Goal: Task Accomplishment & Management: Use online tool/utility

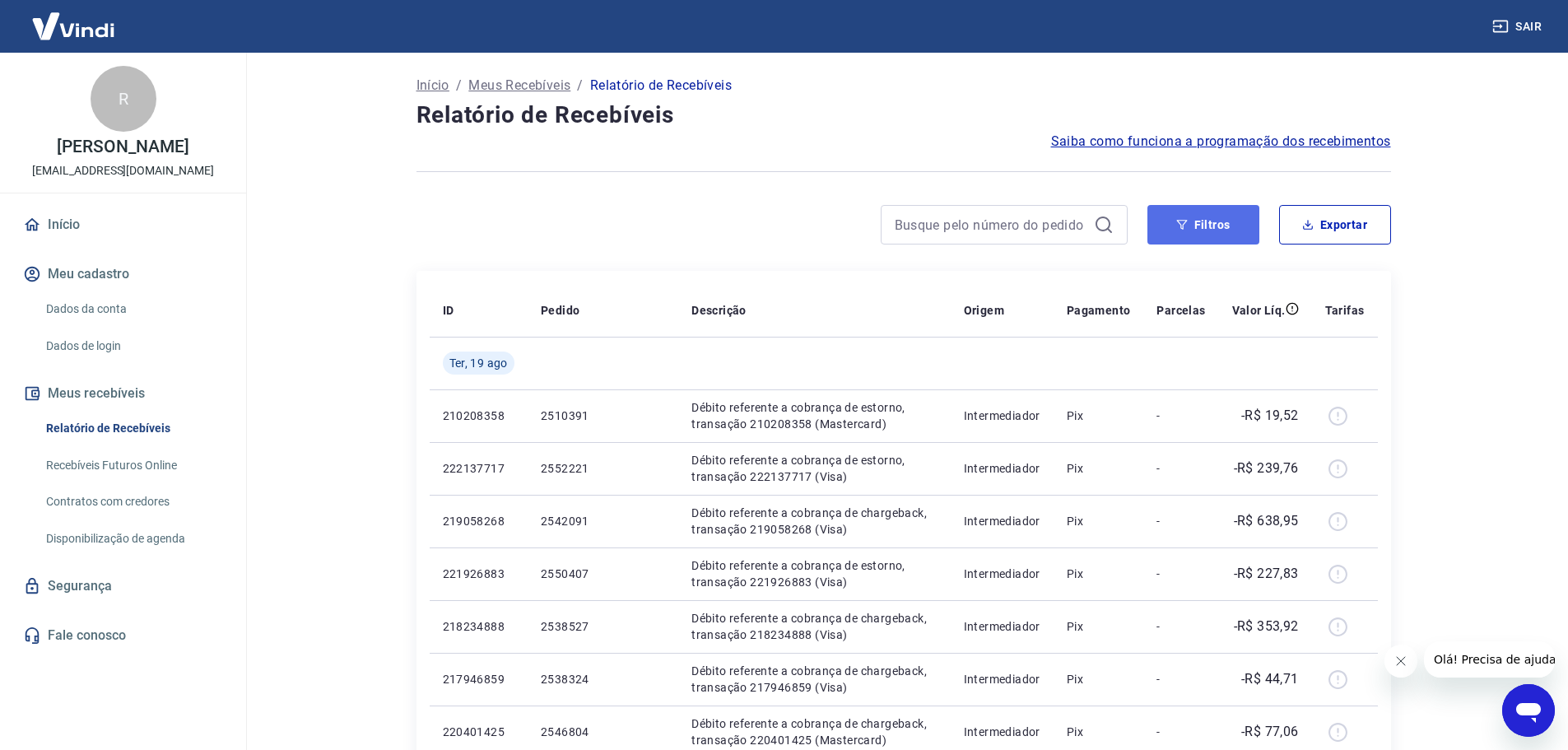
click at [1195, 225] on button "Filtros" at bounding box center [1204, 224] width 112 height 39
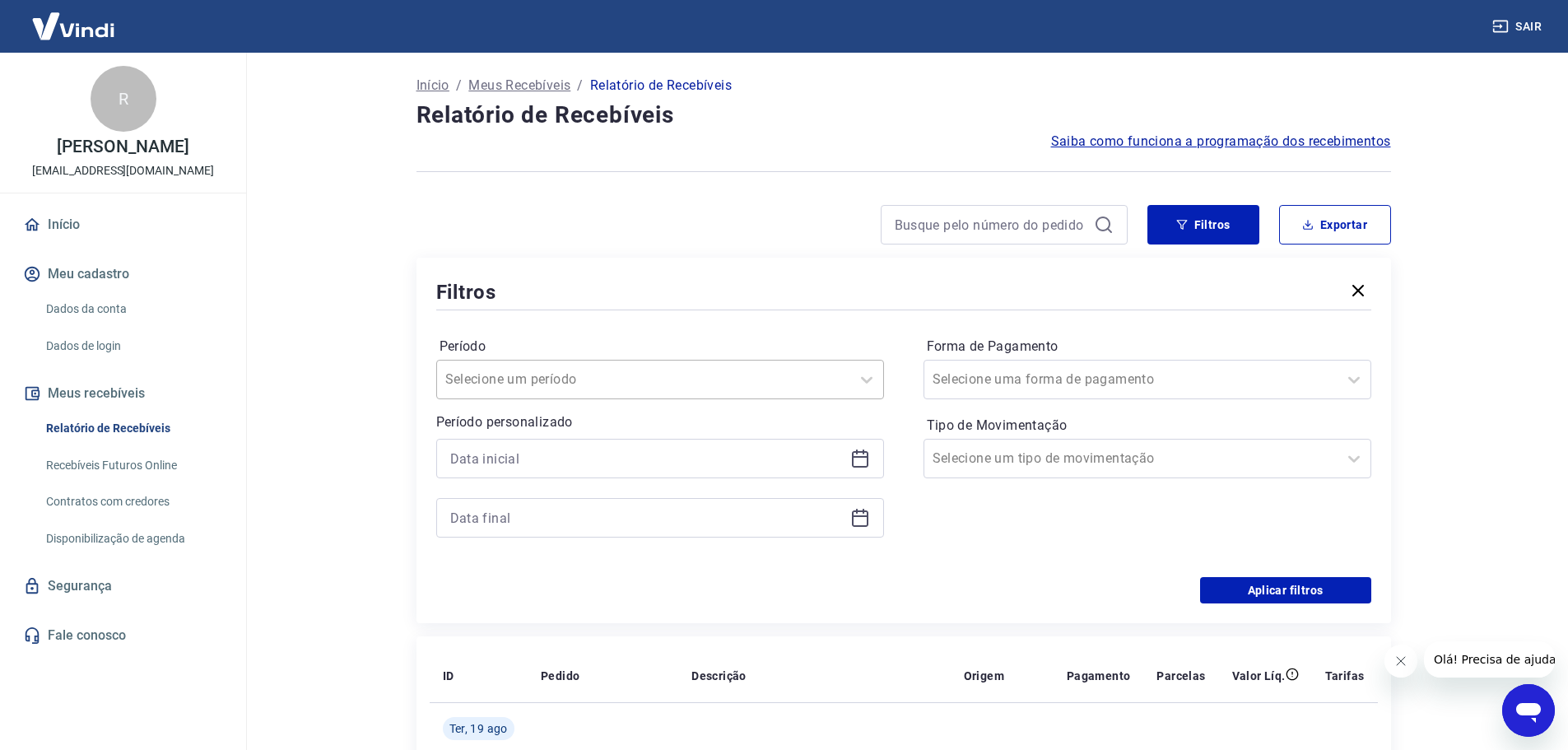
click at [643, 376] on div at bounding box center [643, 379] width 397 height 23
click at [1007, 518] on div "Forma de Pagamento Selecione uma forma de pagamento Tipo de Movimentação Seleci…" at bounding box center [1148, 445] width 448 height 224
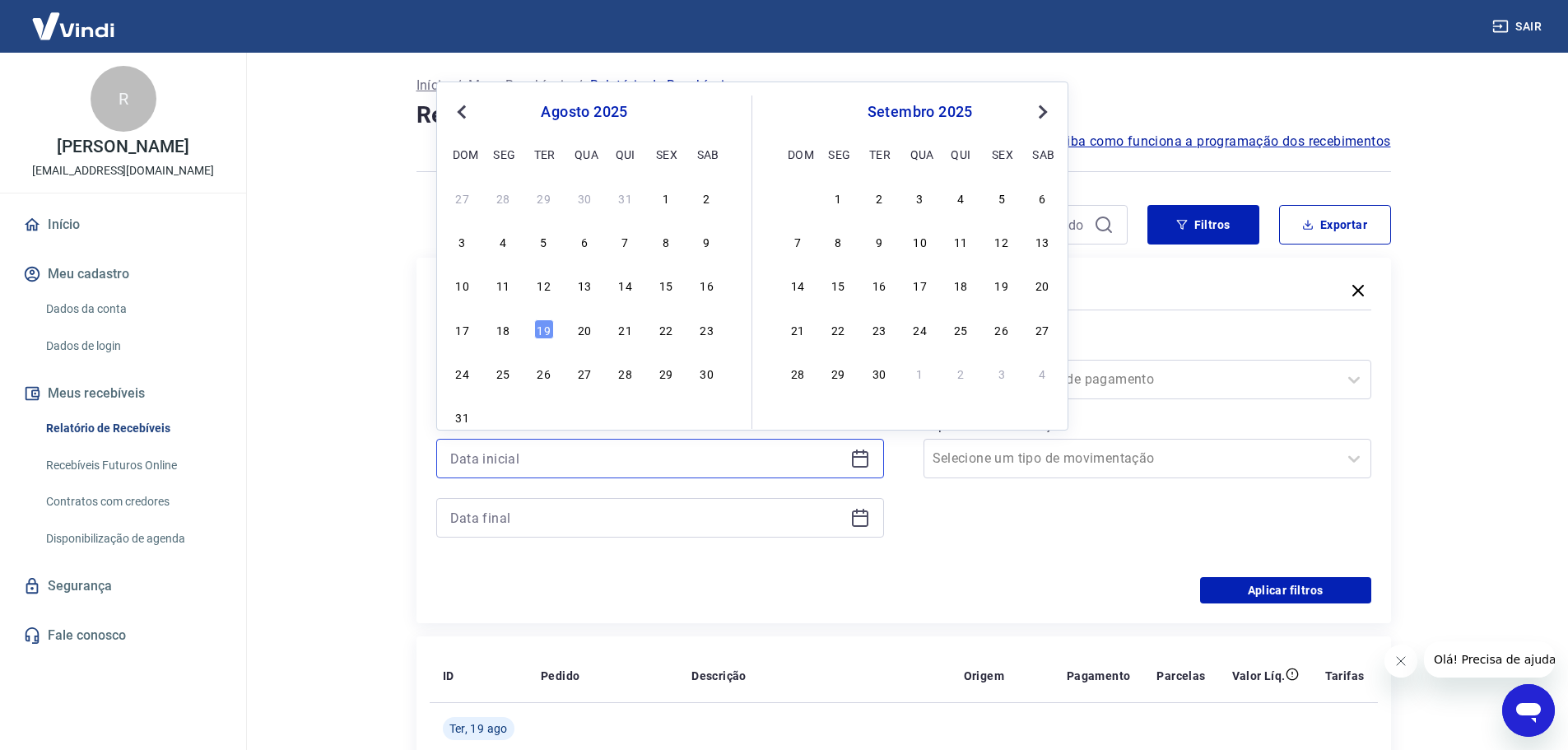
click at [672, 459] on input at bounding box center [647, 459] width 393 height 25
drag, startPoint x: 709, startPoint y: 289, endPoint x: 639, endPoint y: 427, distance: 154.7
click at [709, 288] on div "16" at bounding box center [708, 285] width 20 height 20
type input "16/08/2025"
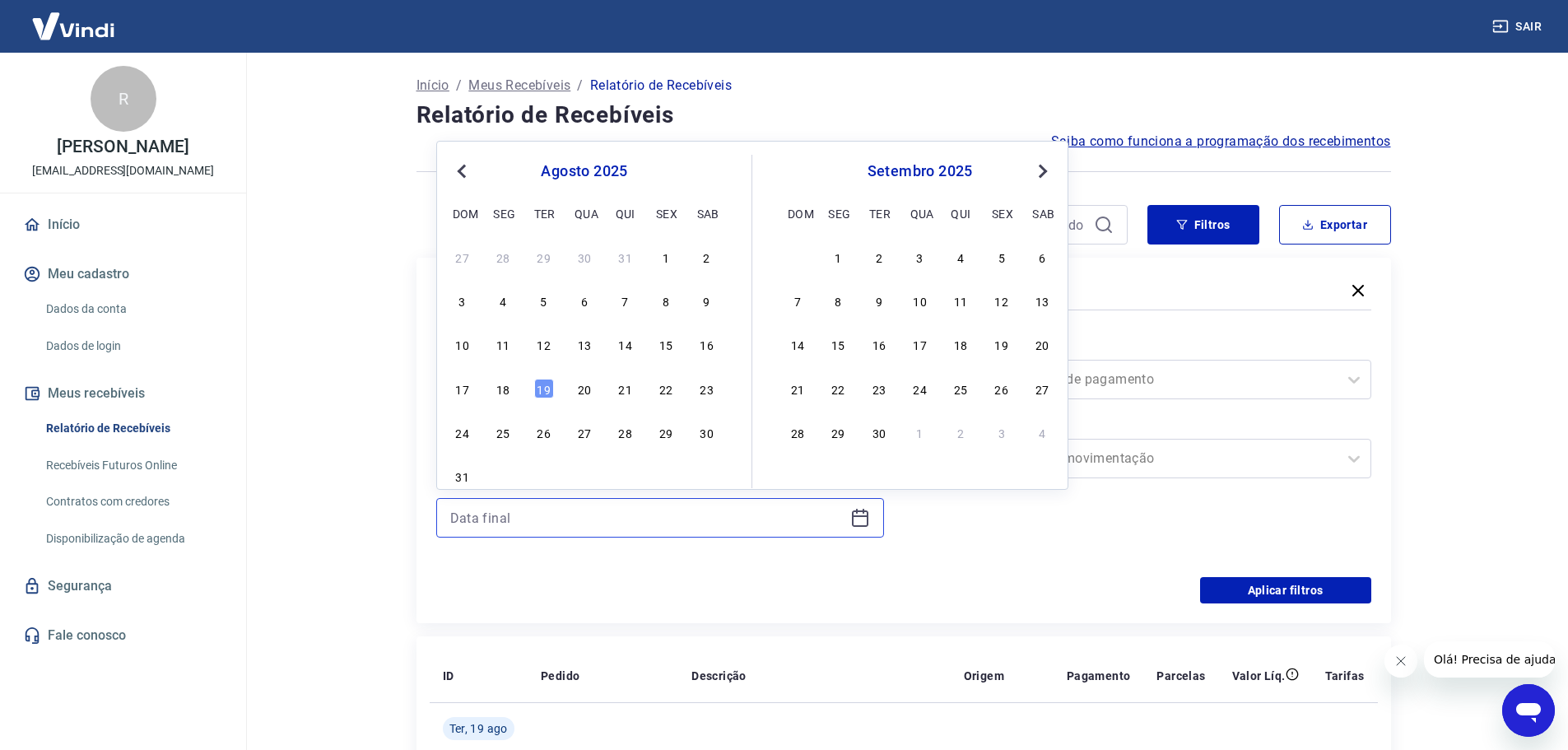
click at [592, 528] on input at bounding box center [647, 518] width 393 height 25
click at [499, 390] on div "18" at bounding box center [503, 388] width 20 height 20
type input "18/08/2025"
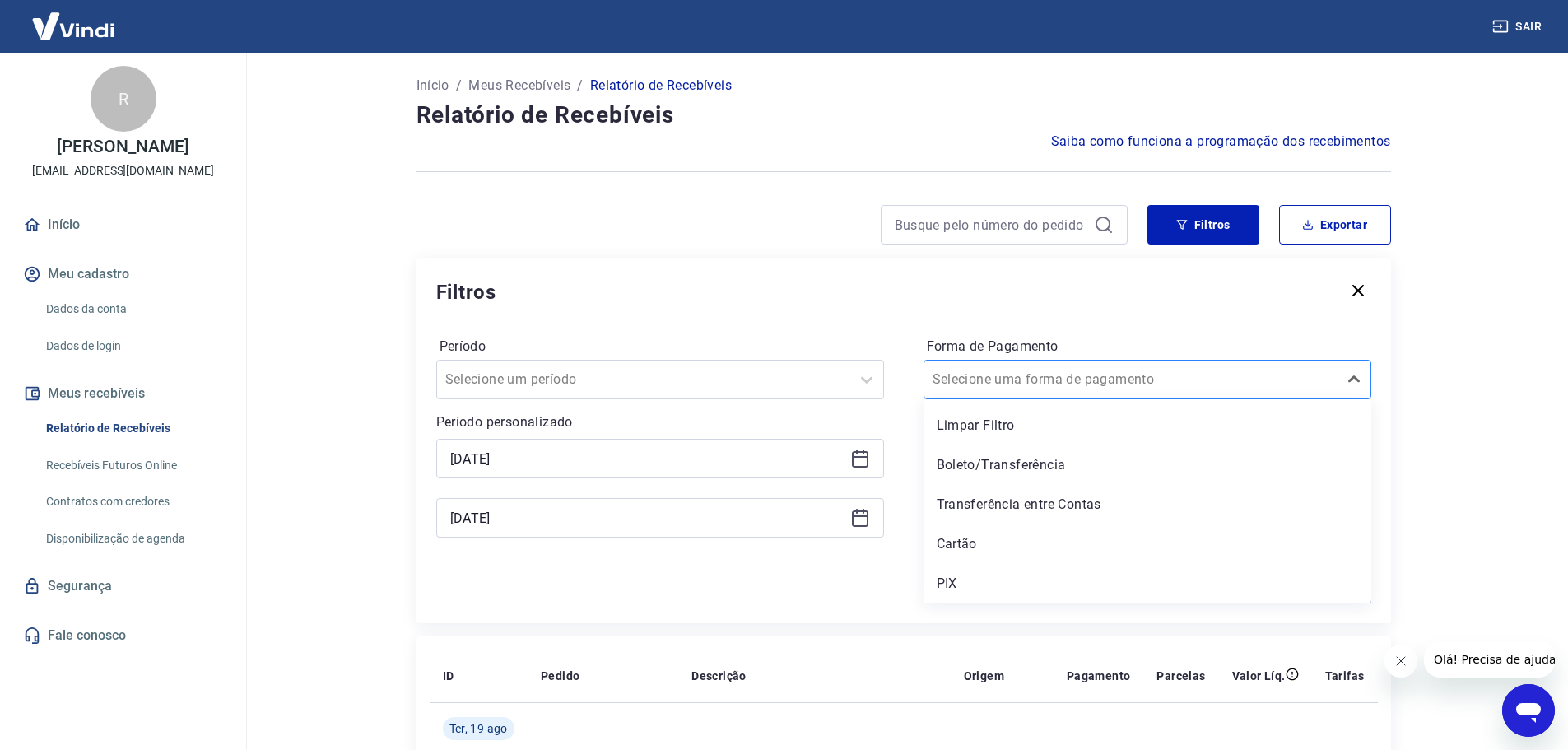
click at [1012, 381] on input "Forma de Pagamento" at bounding box center [1015, 379] width 166 height 20
click at [979, 585] on div "PIX" at bounding box center [1148, 583] width 448 height 33
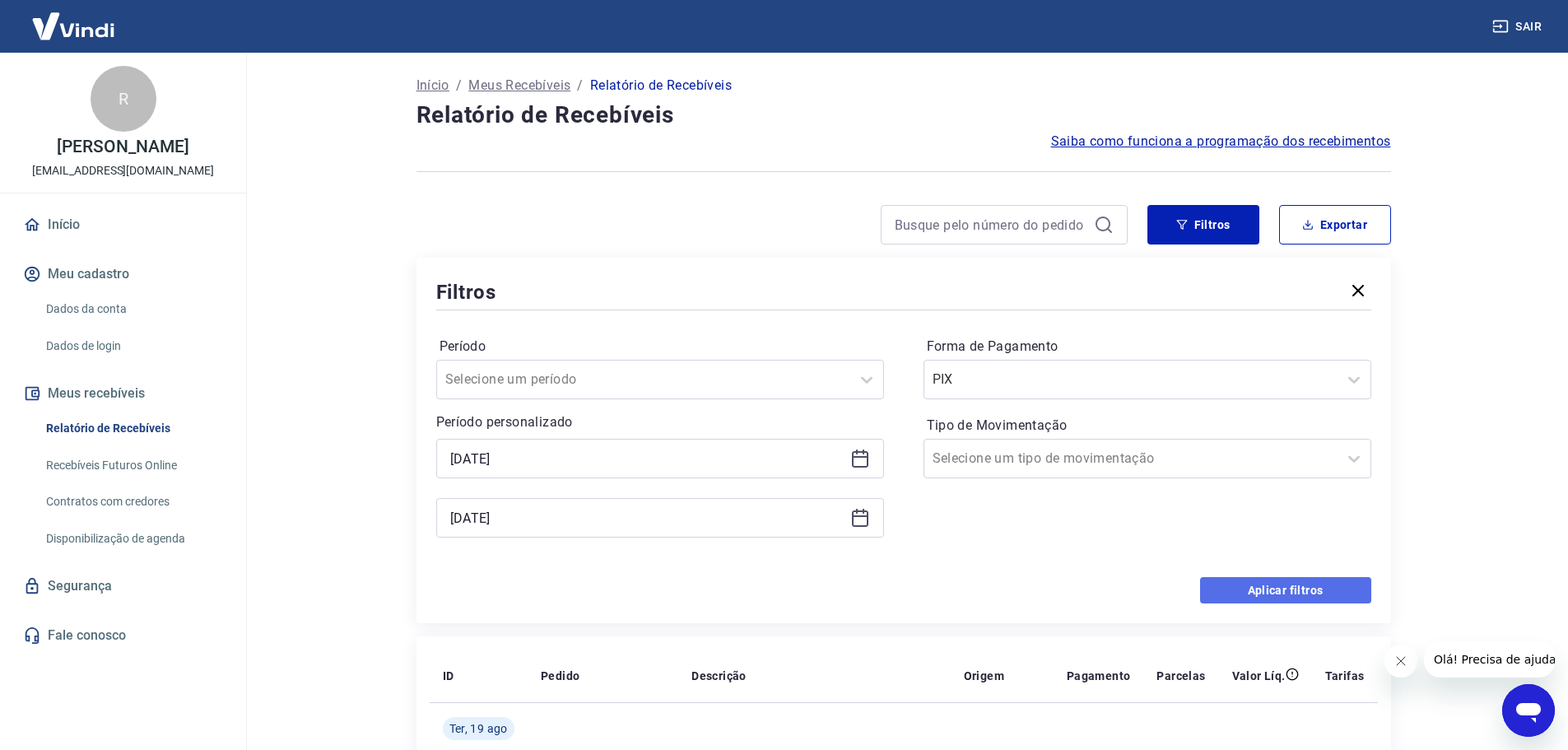
click at [1281, 588] on button "Aplicar filtros" at bounding box center [1286, 590] width 171 height 27
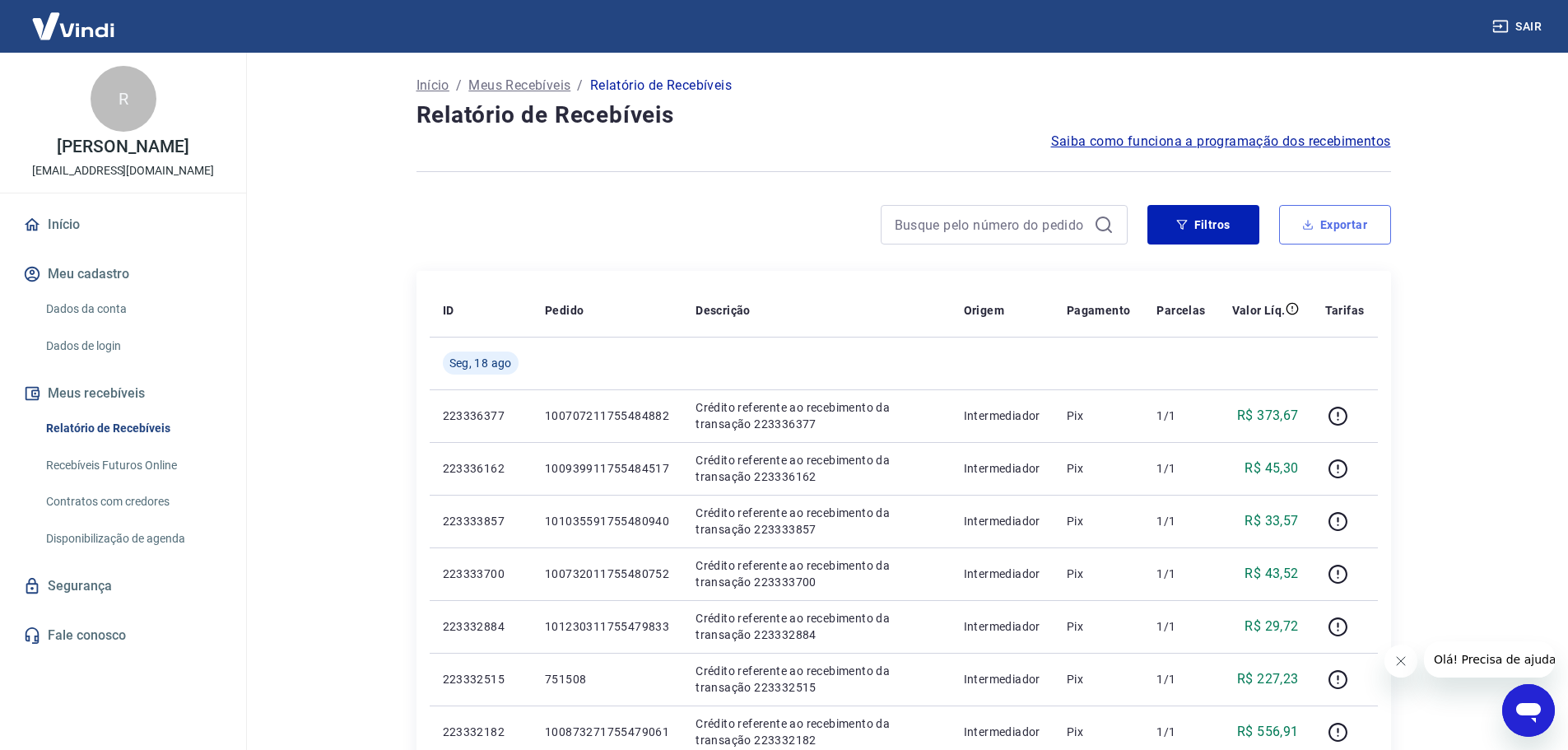
click at [1325, 228] on button "Exportar" at bounding box center [1335, 224] width 112 height 39
type input "16/08/2025"
type input "18/08/2025"
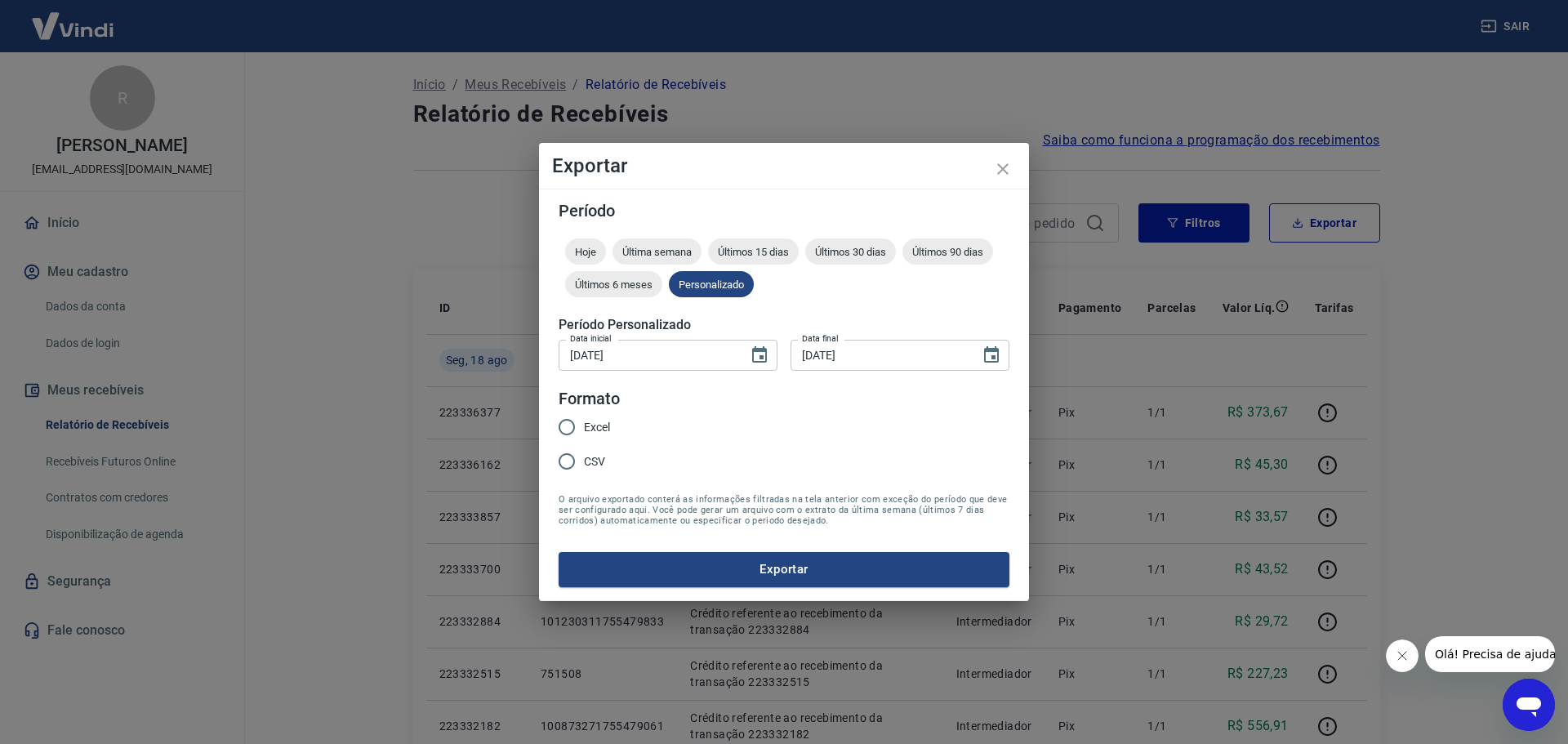
click at [578, 425] on input "Excel" at bounding box center [566, 427] width 34 height 34
radio input "true"
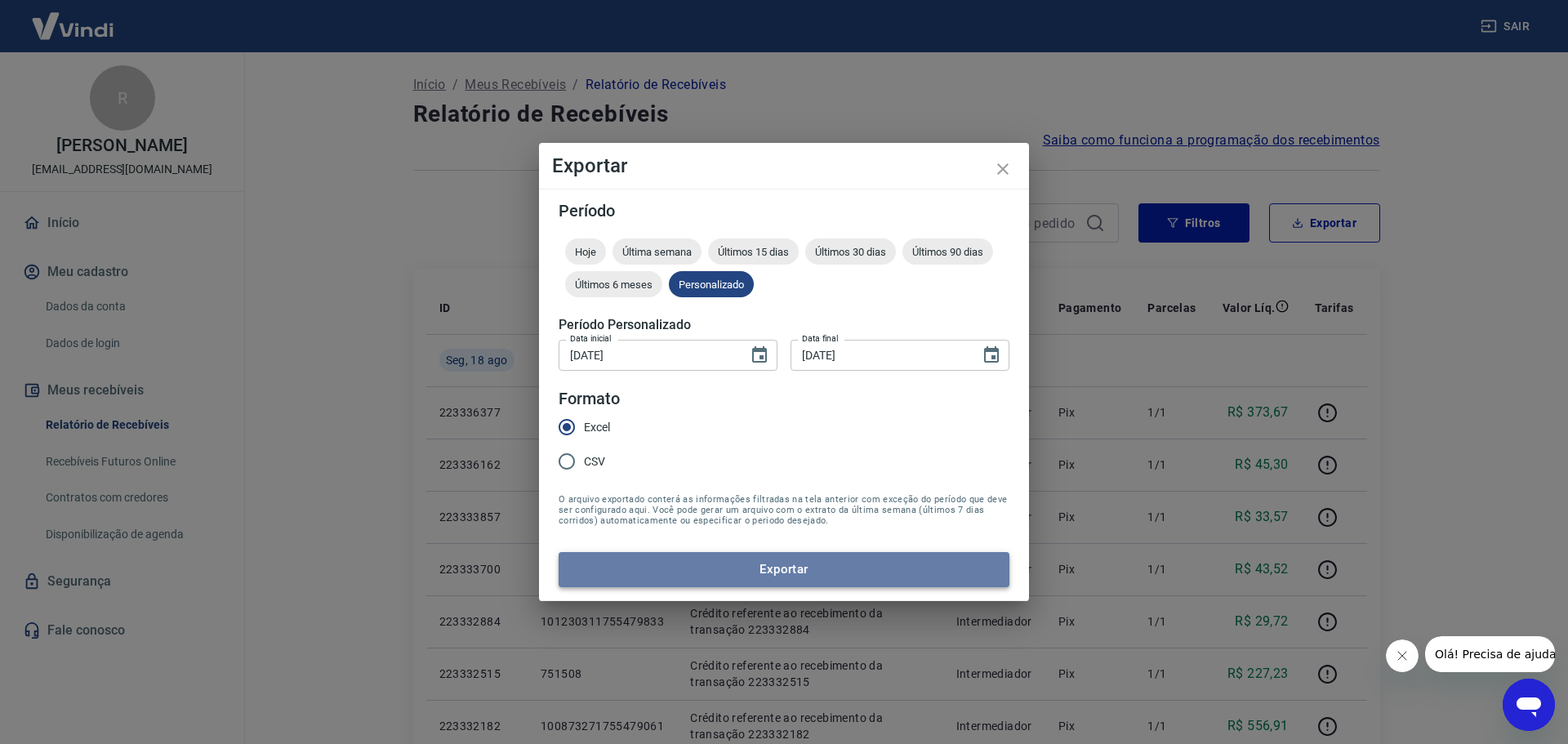
click at [776, 568] on button "Exportar" at bounding box center [784, 568] width 451 height 34
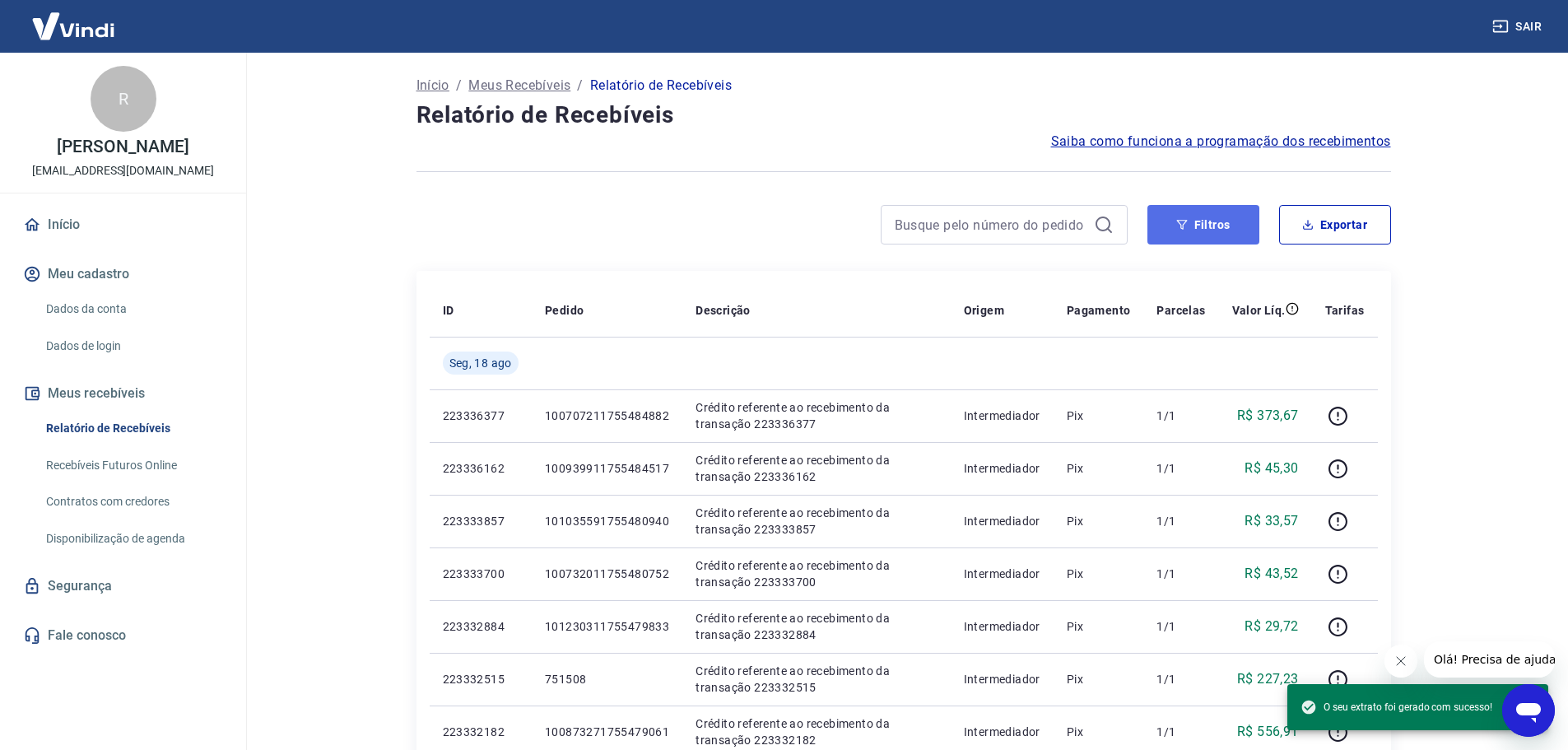
click at [1206, 220] on button "Filtros" at bounding box center [1204, 224] width 112 height 39
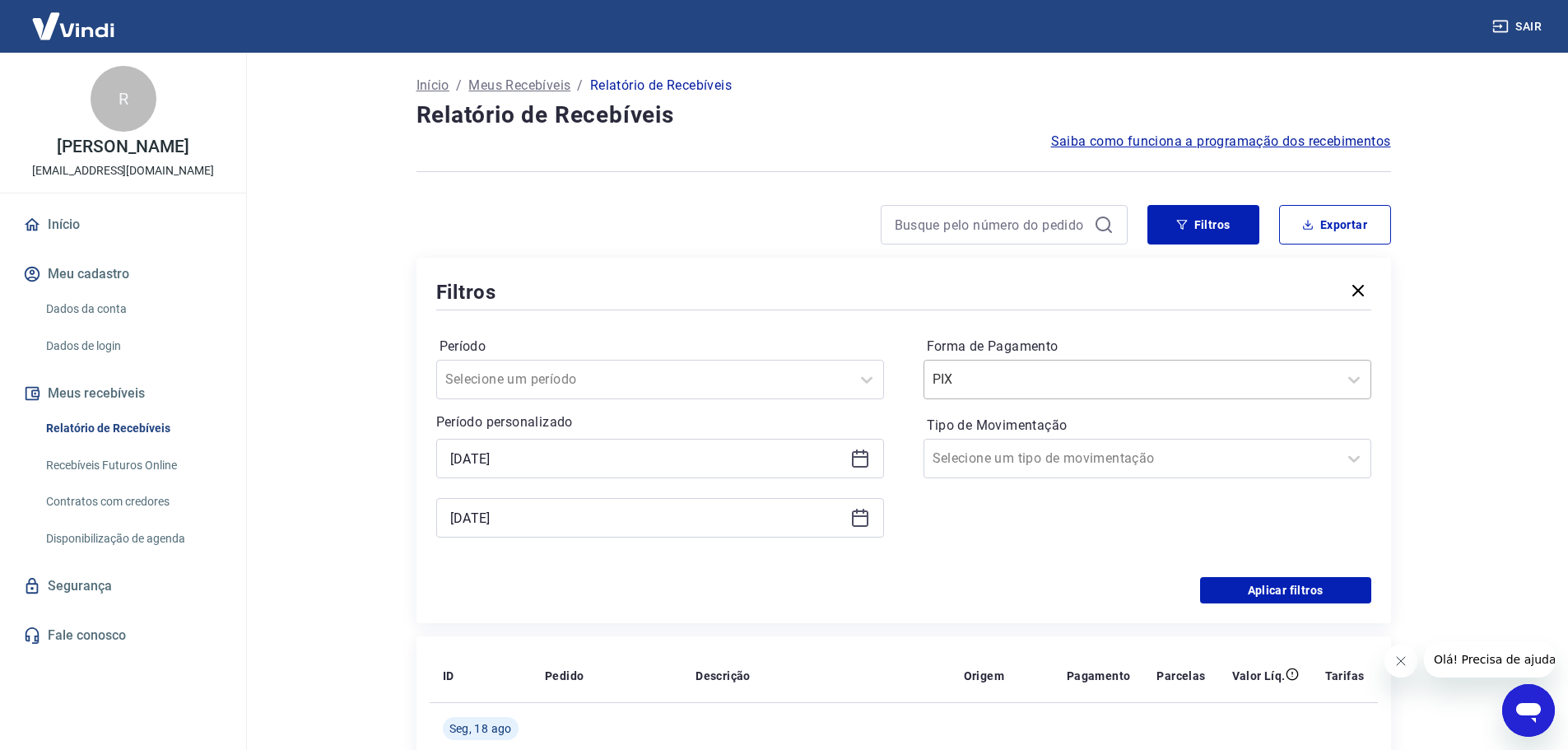
click at [1004, 368] on div at bounding box center [1130, 379] width 397 height 23
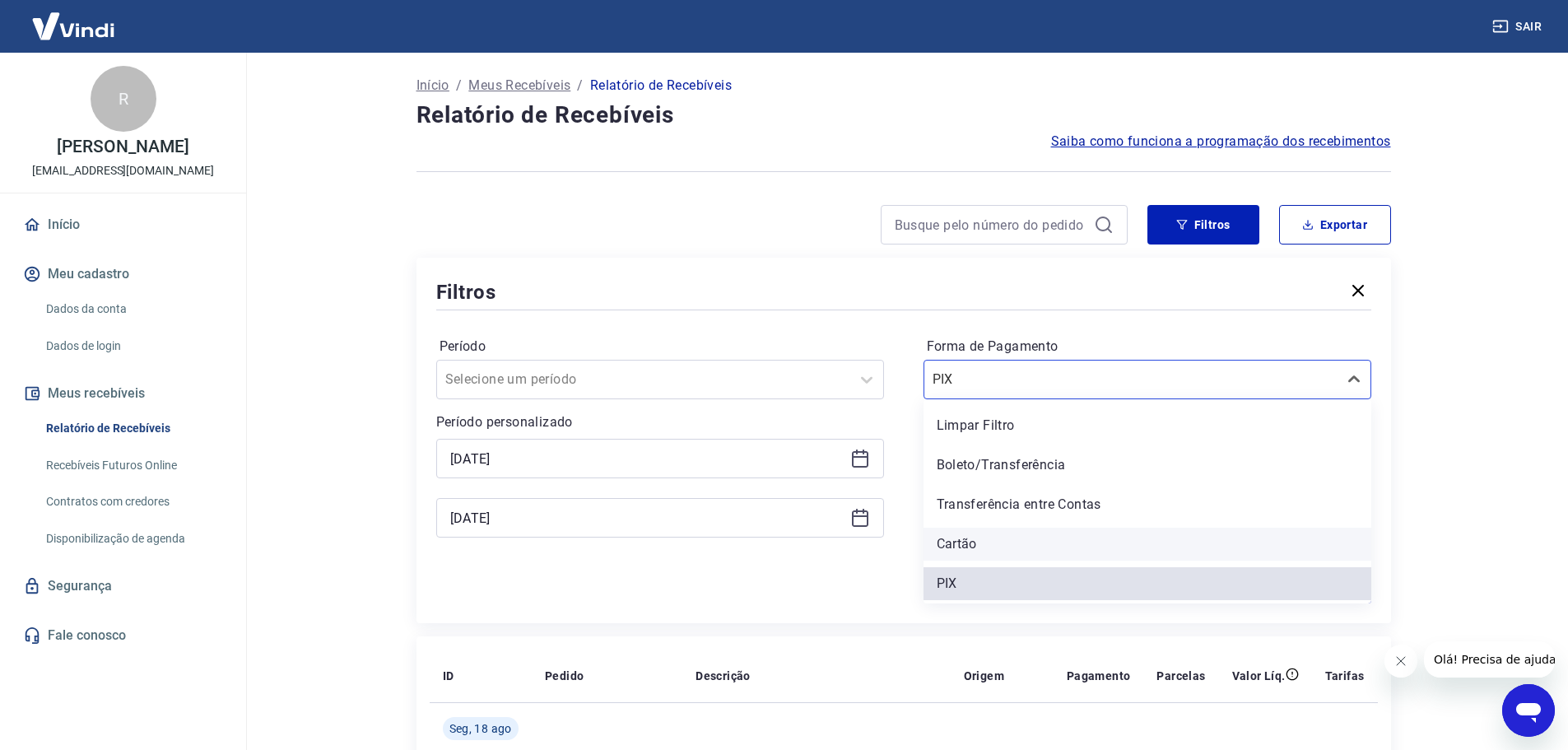
click at [993, 550] on div "Cartão" at bounding box center [1148, 544] width 448 height 33
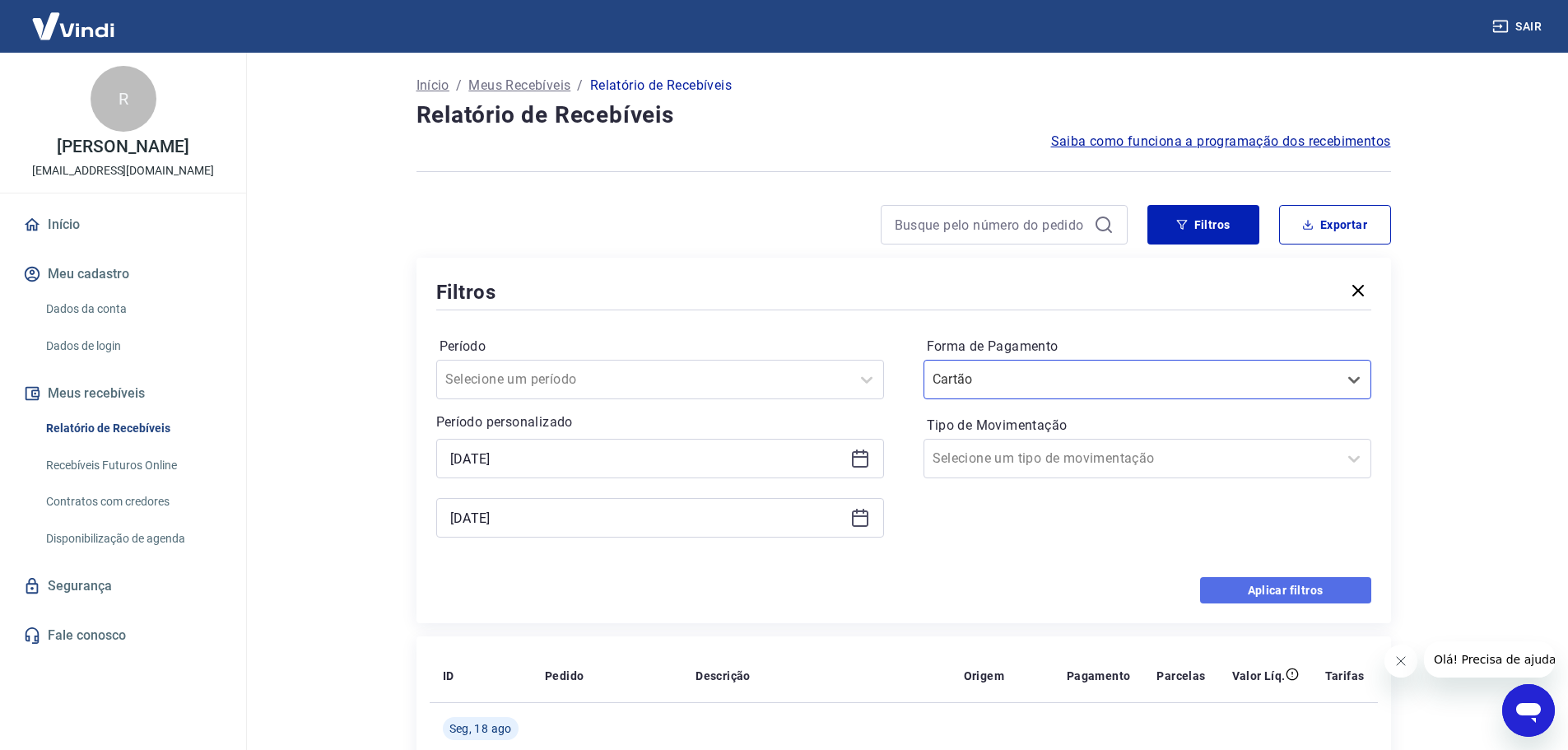
click at [1279, 591] on button "Aplicar filtros" at bounding box center [1286, 590] width 171 height 27
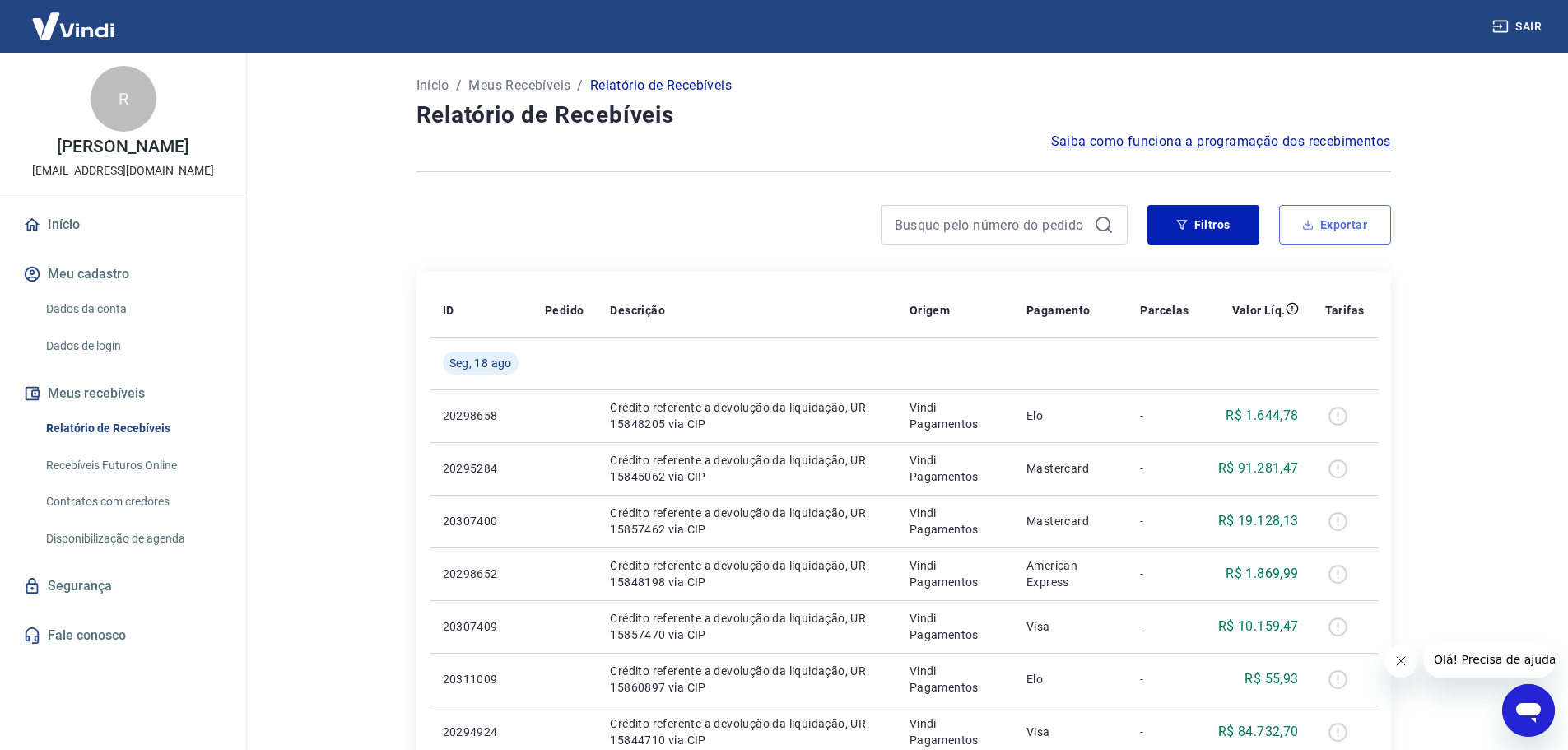
click at [1354, 227] on button "Exportar" at bounding box center [1335, 224] width 112 height 39
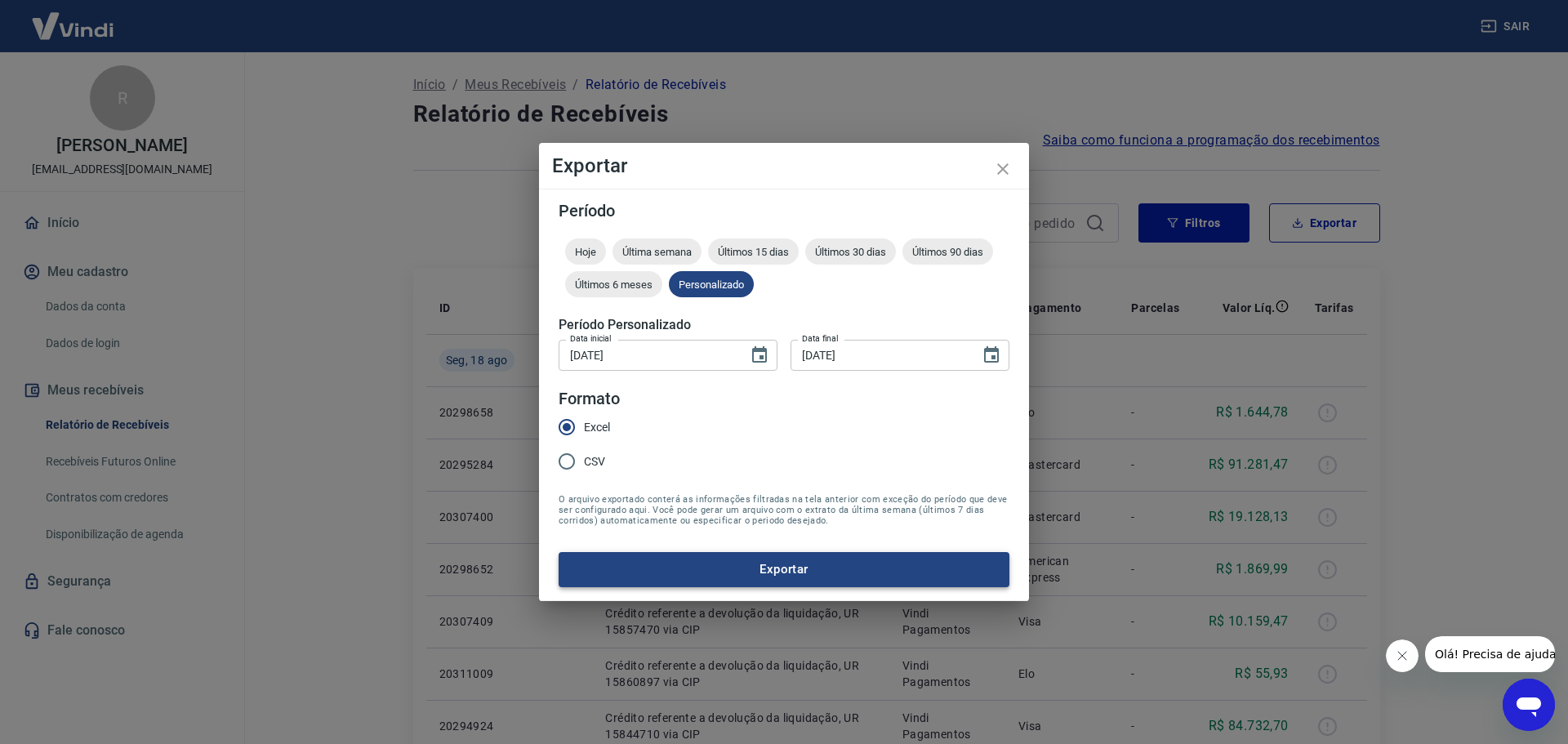
click at [773, 558] on button "Exportar" at bounding box center [784, 568] width 451 height 34
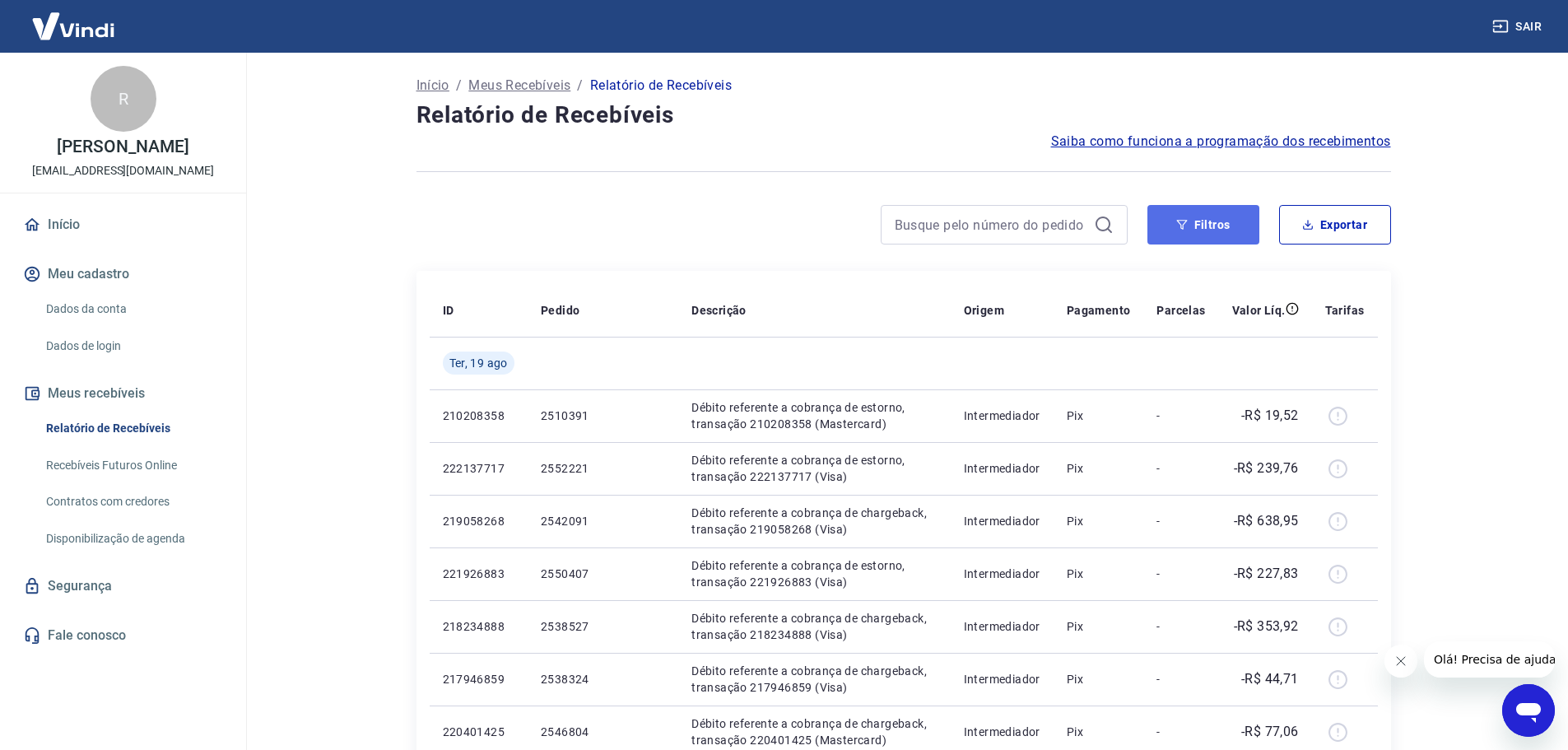
click at [1200, 234] on button "Filtros" at bounding box center [1204, 224] width 112 height 39
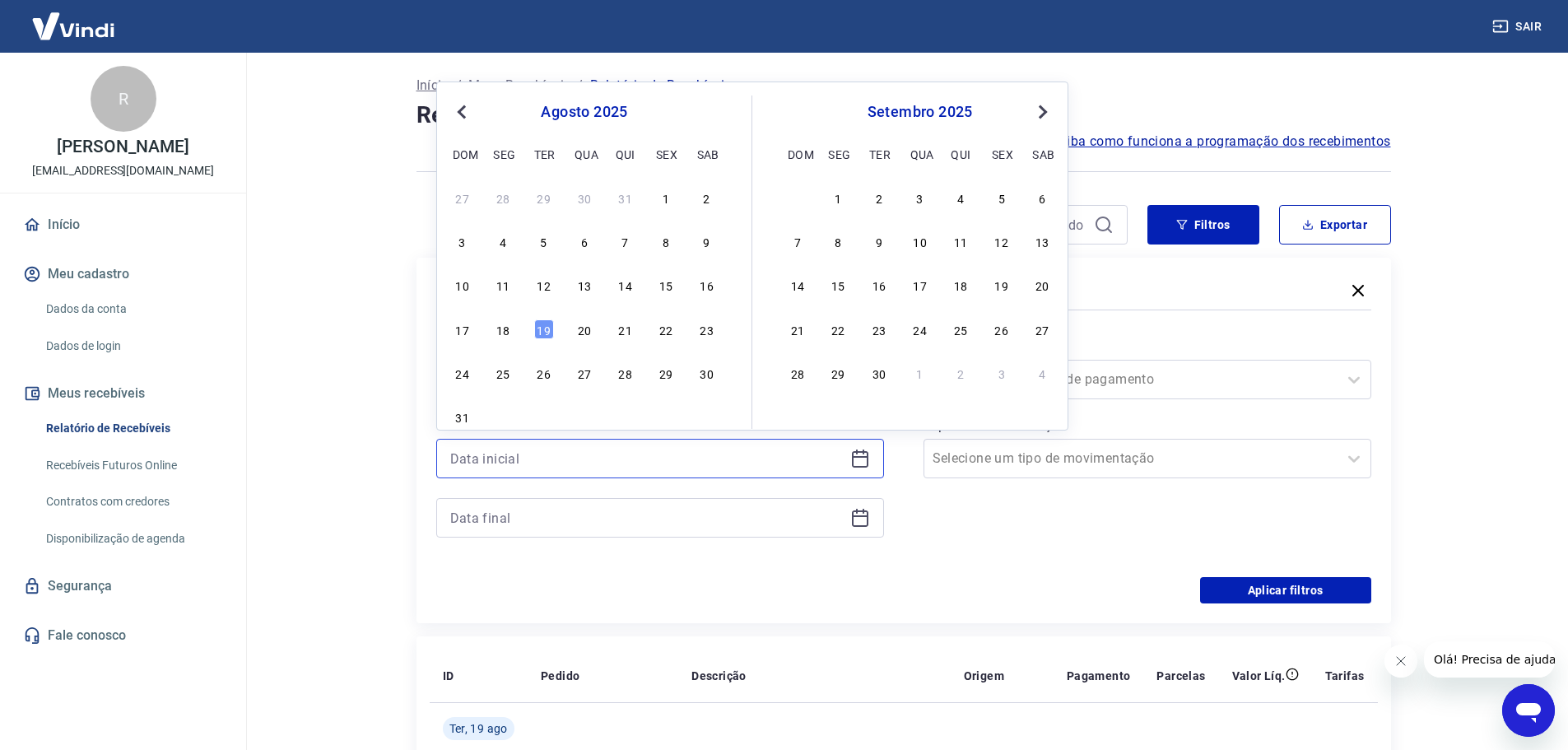
click at [581, 461] on input at bounding box center [647, 459] width 393 height 25
click at [667, 284] on div "15" at bounding box center [666, 285] width 20 height 20
type input "15/08/2025"
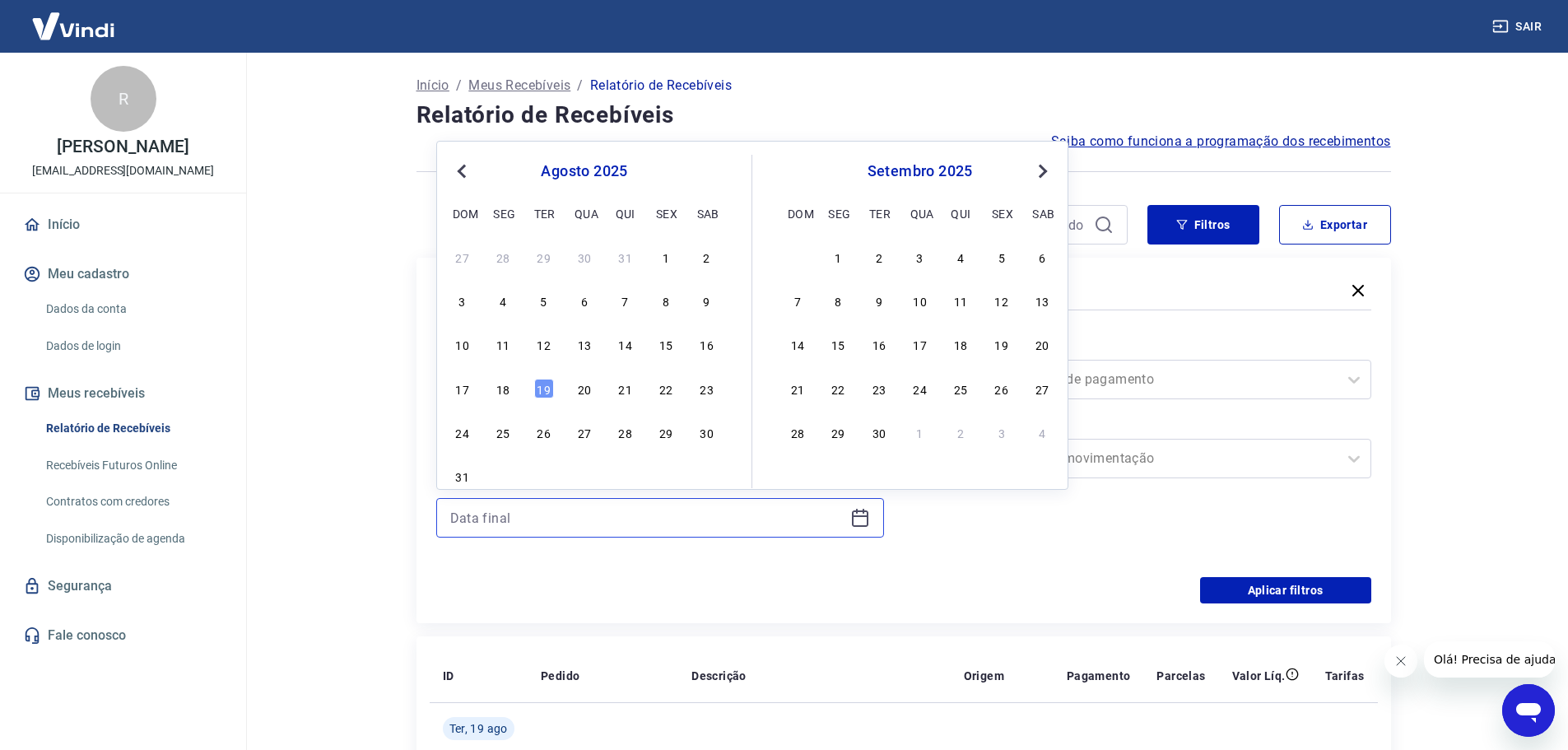
click at [570, 518] on input at bounding box center [647, 518] width 393 height 25
click at [661, 339] on div "15" at bounding box center [666, 344] width 20 height 20
type input "15/08/2025"
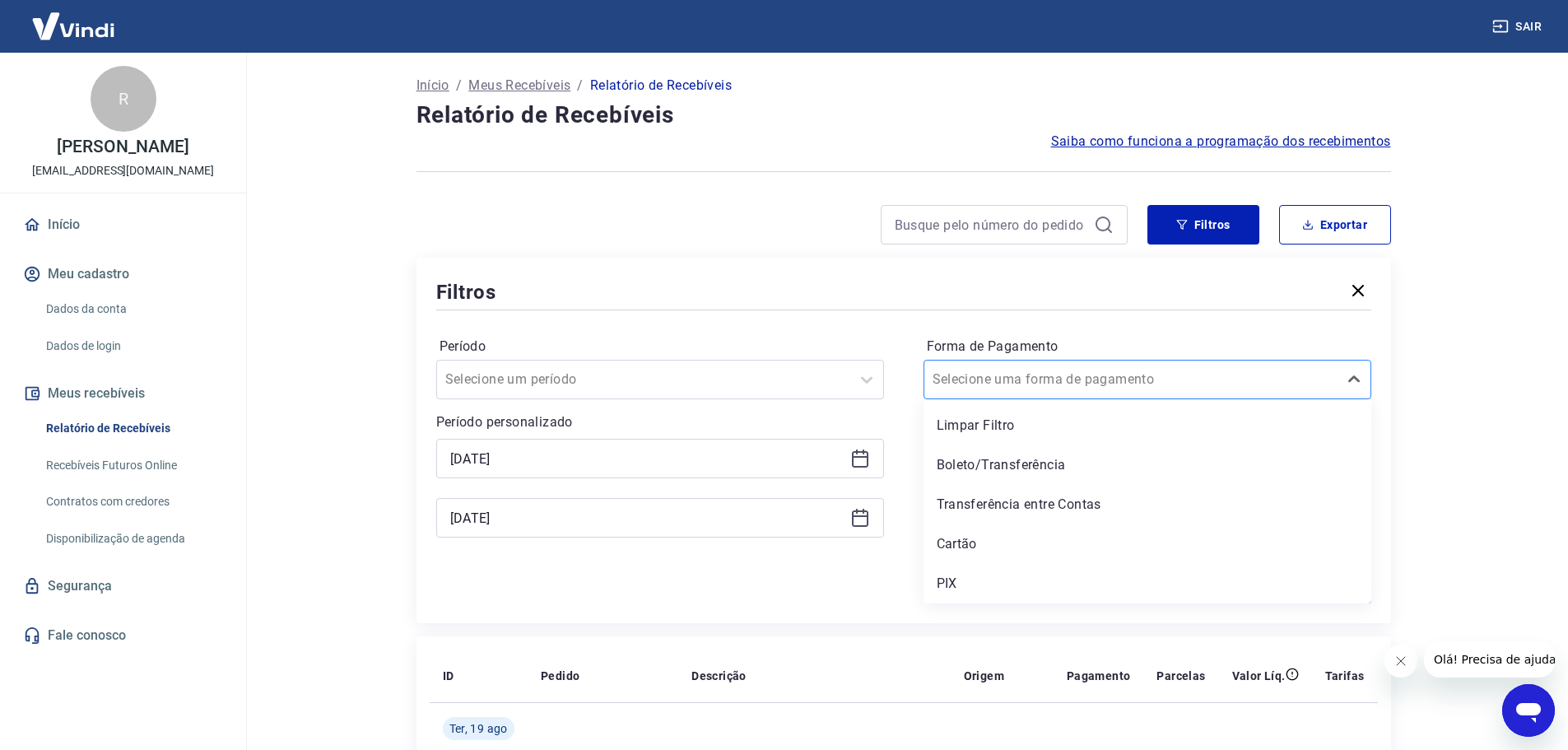
click at [1006, 377] on input "Forma de Pagamento" at bounding box center [1015, 379] width 166 height 20
click at [967, 575] on div "PIX" at bounding box center [1148, 583] width 448 height 33
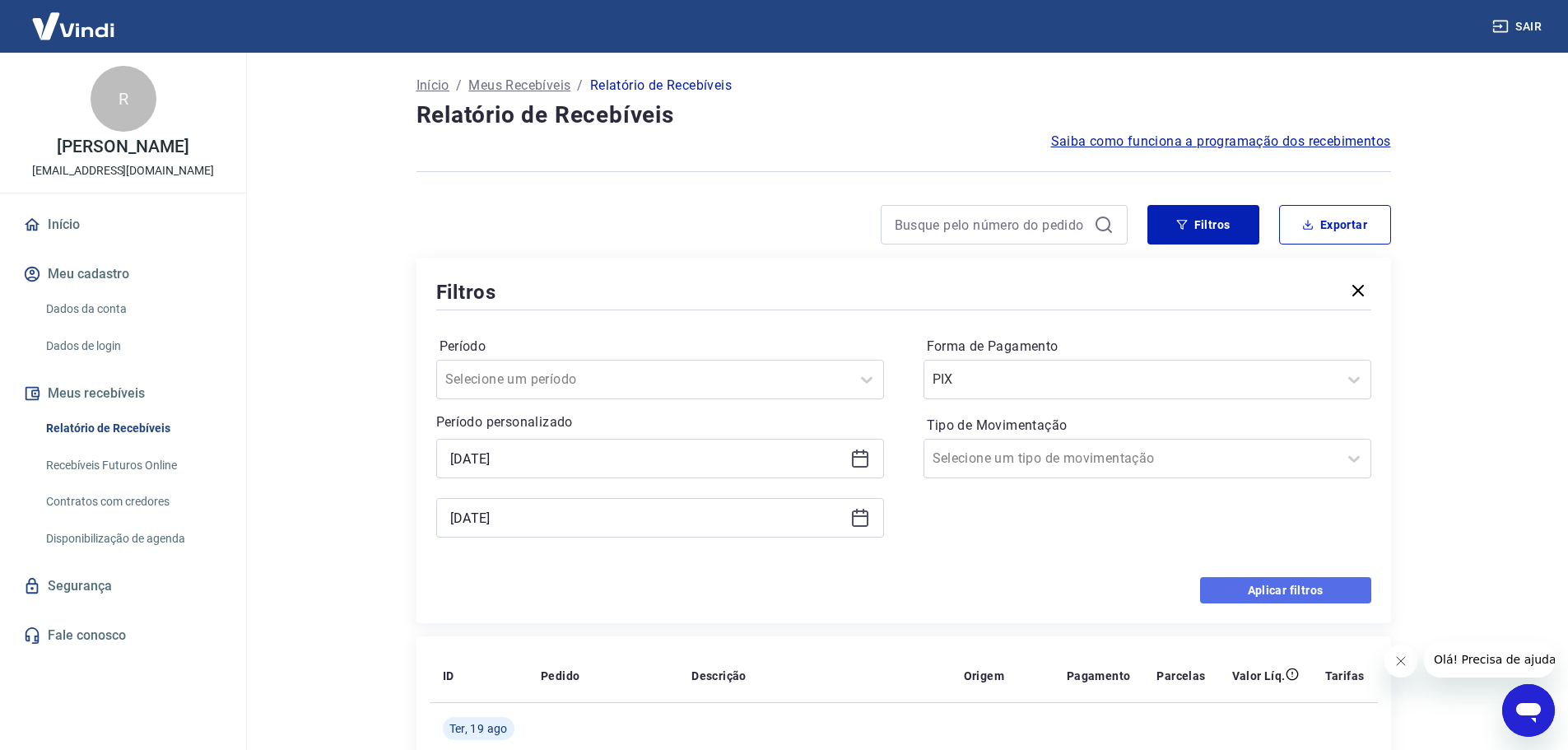
click at [1291, 585] on button "Aplicar filtros" at bounding box center [1286, 590] width 171 height 27
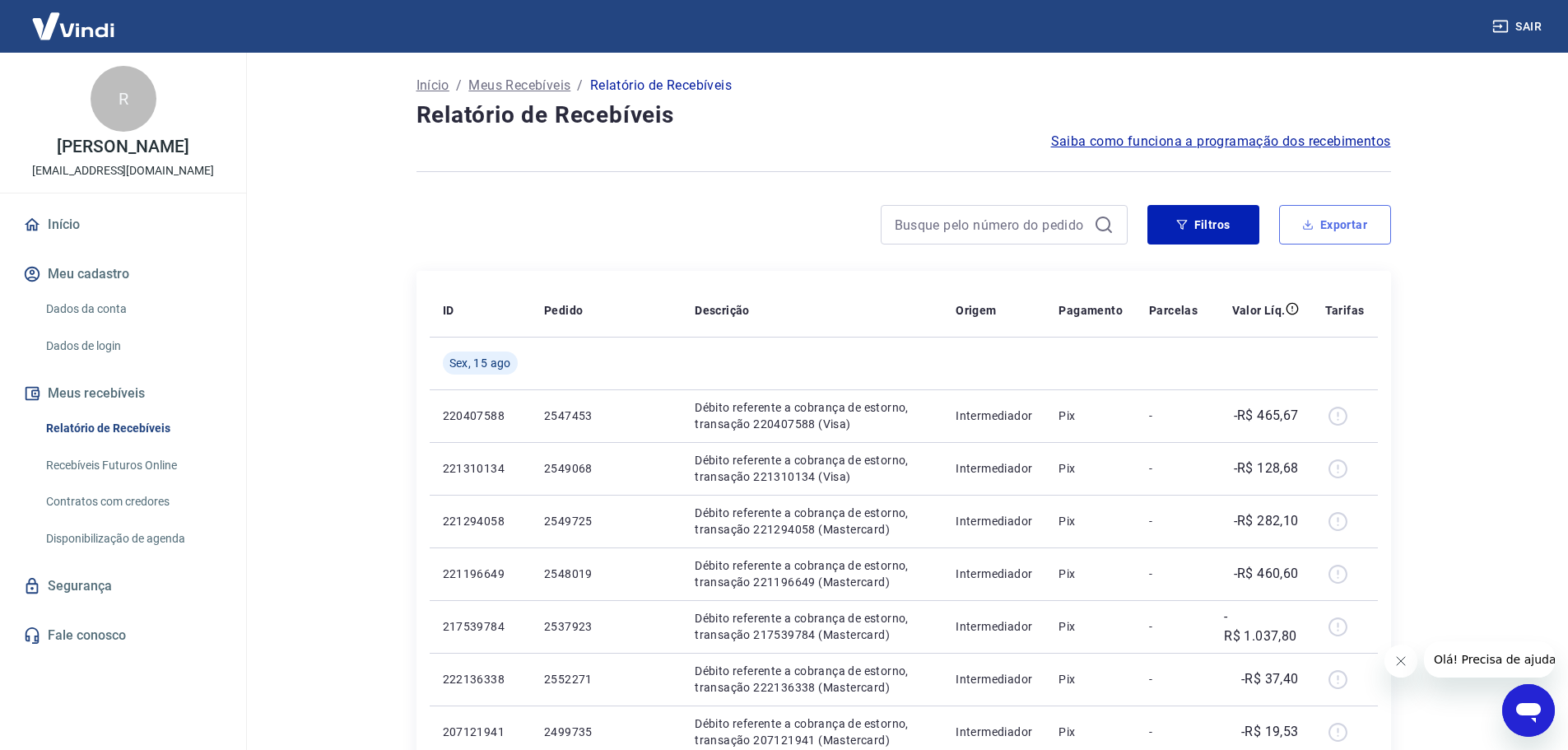
click at [1340, 227] on button "Exportar" at bounding box center [1335, 224] width 112 height 39
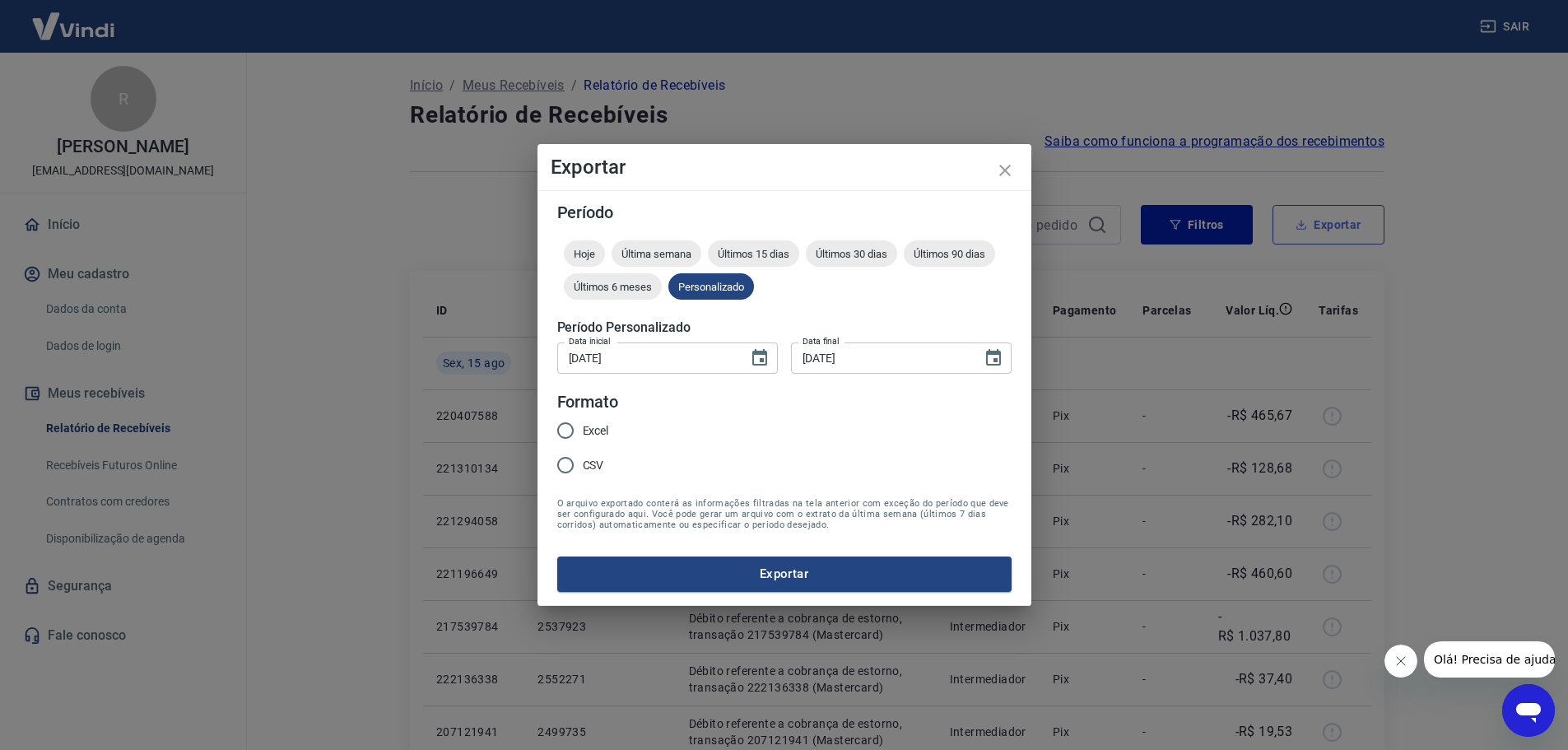
type input "15/08/2025"
click at [602, 428] on span "Excel" at bounding box center [601, 430] width 27 height 18
click at [588, 428] on input "Excel" at bounding box center [571, 430] width 34 height 34
radio input "true"
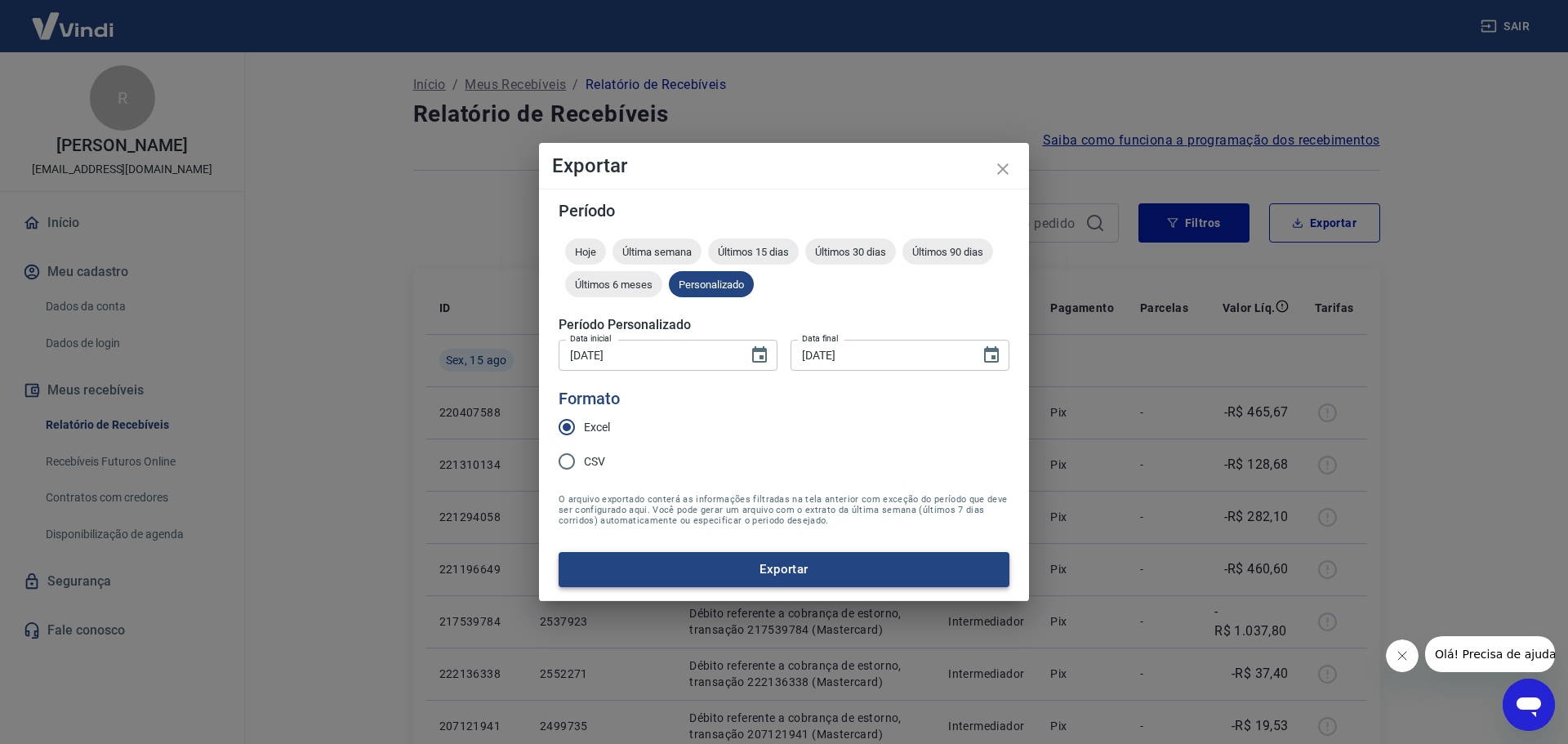
click at [767, 568] on button "Exportar" at bounding box center [784, 568] width 451 height 34
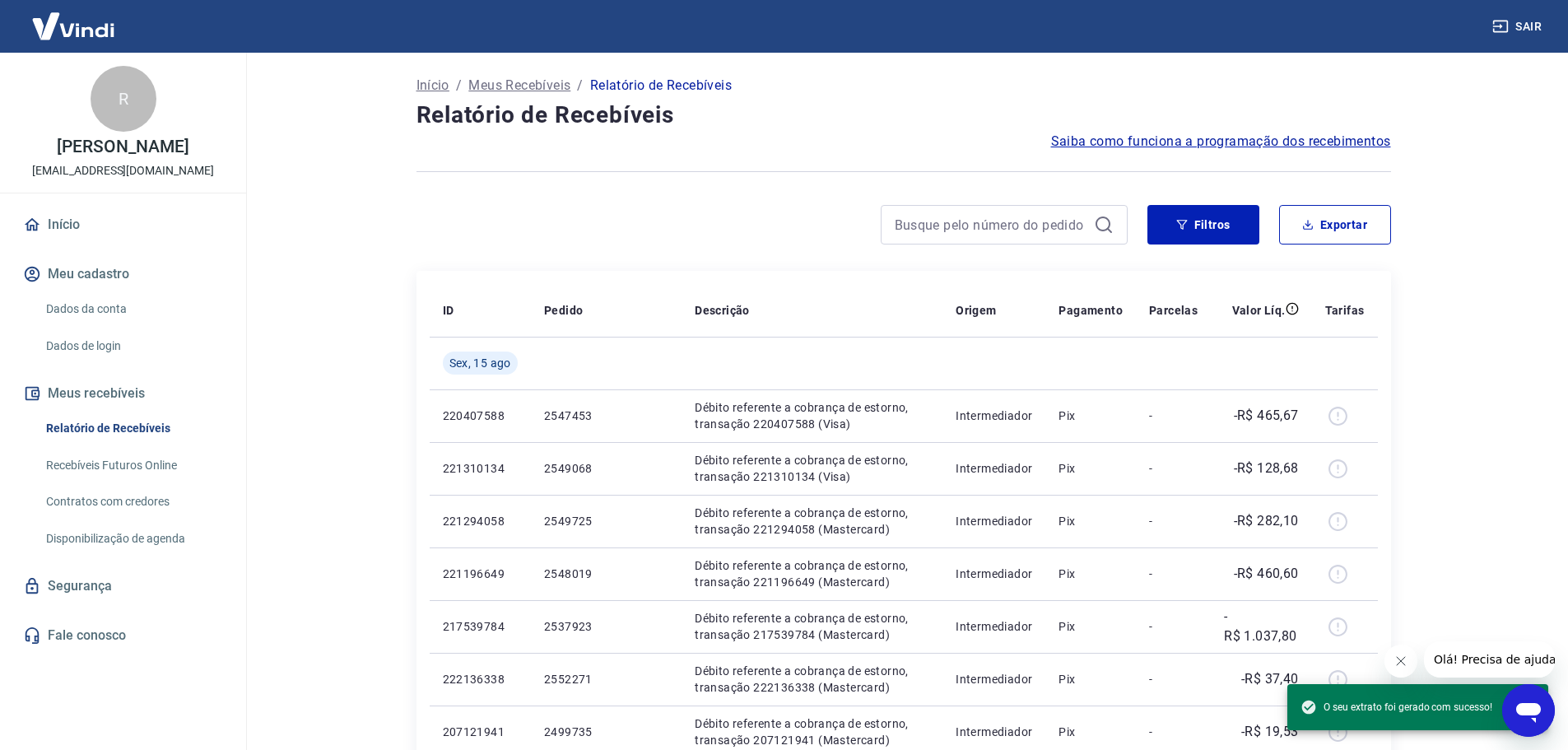
click at [728, 215] on div at bounding box center [772, 224] width 711 height 39
